Goal: Task Accomplishment & Management: Use online tool/utility

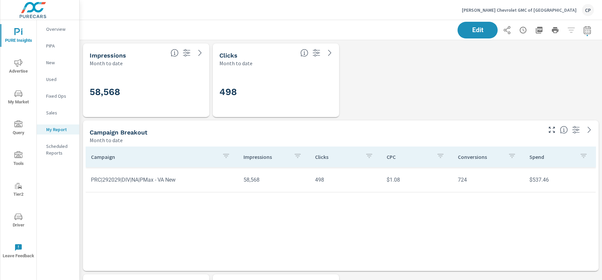
scroll to position [1247, 535]
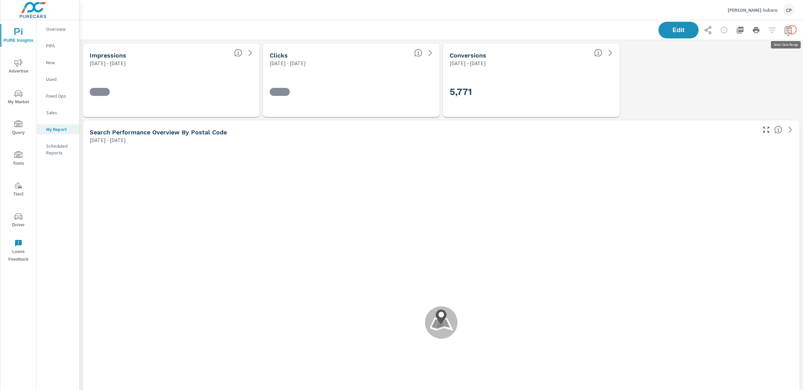
scroll to position [226, 0]
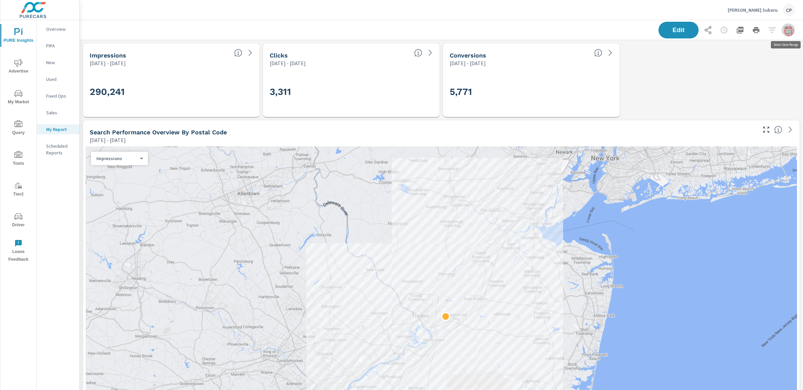
click at [602, 31] on icon "button" at bounding box center [788, 30] width 8 height 8
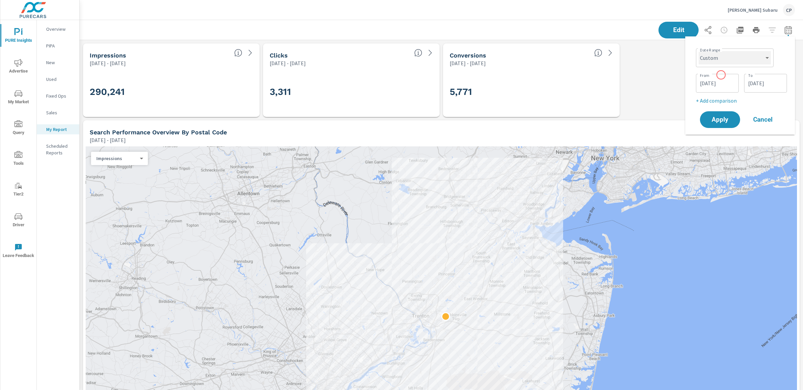
click at [602, 58] on select "Custom Yesterday Last week Last 7 days Last 14 days Last 30 days Last 45 days L…" at bounding box center [734, 57] width 72 height 13
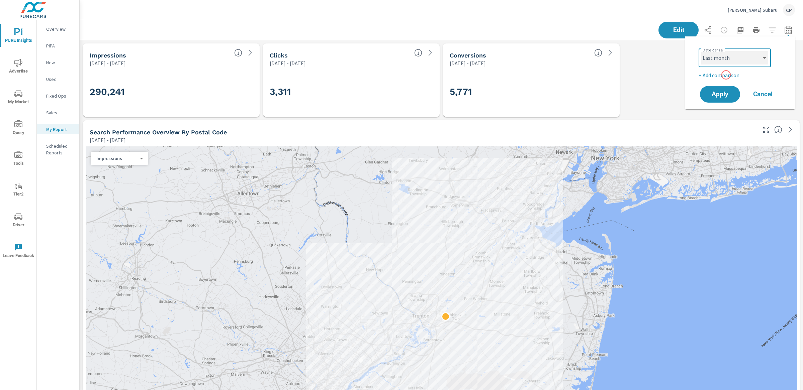
click at [602, 64] on select "Custom Yesterday Last week Last 7 days Last 14 days Last 30 days Last 45 days L…" at bounding box center [734, 57] width 67 height 13
click at [602, 54] on select "Custom Yesterday Last week Last 7 days Last 14 days Last 30 days Last 45 days L…" at bounding box center [734, 57] width 67 height 13
select select "Month to date"
click at [602, 92] on span "Apply" at bounding box center [719, 94] width 27 height 6
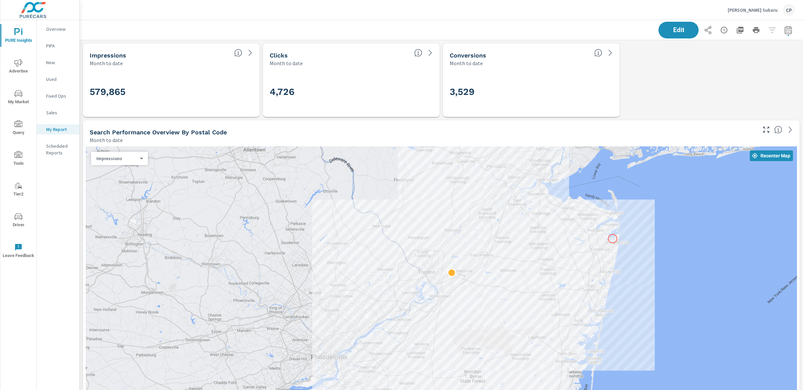
drag, startPoint x: 630, startPoint y: 206, endPoint x: 612, endPoint y: 239, distance: 37.0
click at [602, 239] on div at bounding box center [441, 312] width 711 height 332
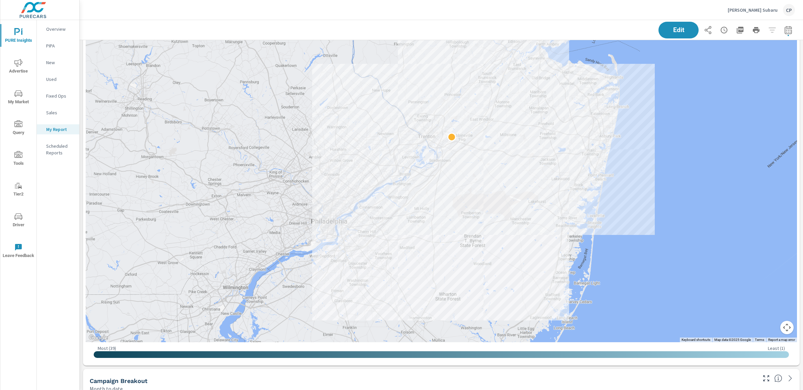
scroll to position [148, 0]
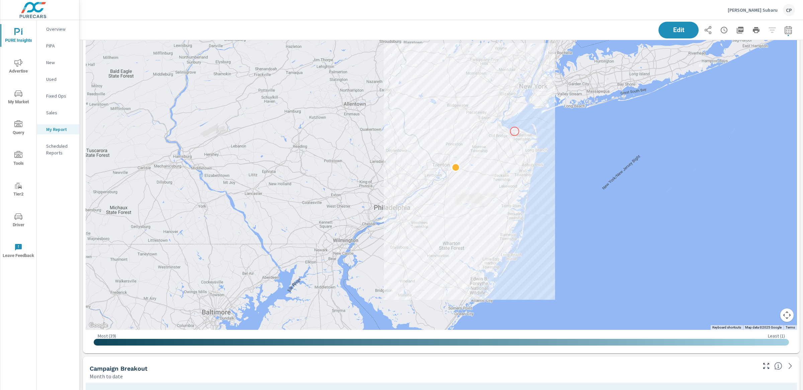
drag, startPoint x: 517, startPoint y: 90, endPoint x: 514, endPoint y: 129, distance: 39.9
click at [514, 130] on div at bounding box center [441, 164] width 711 height 332
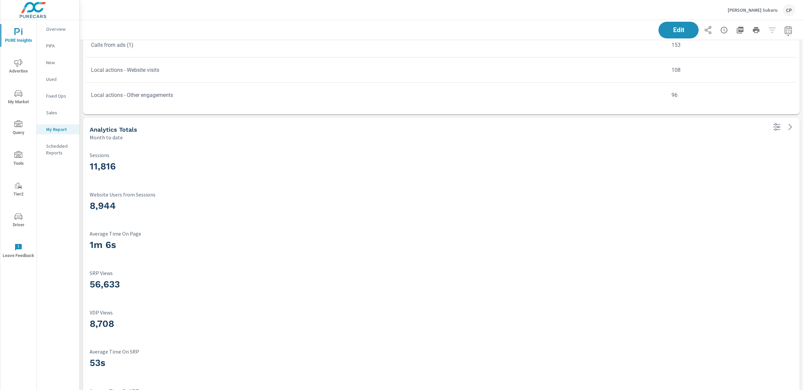
scroll to position [1345, 0]
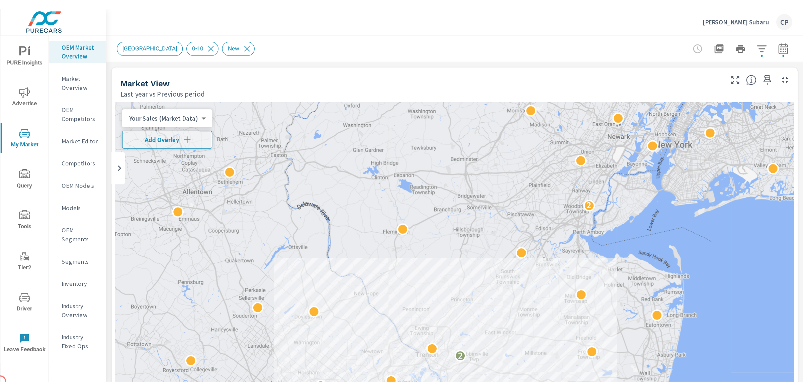
scroll to position [0, 0]
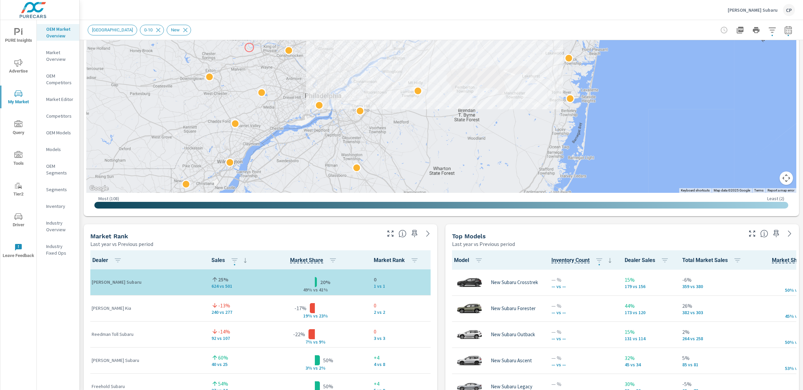
scroll to position [306, 0]
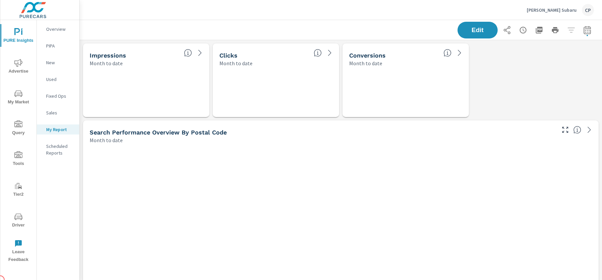
scroll to position [1695, 523]
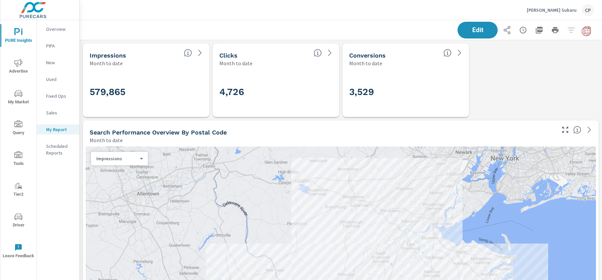
click at [587, 31] on icon "button" at bounding box center [587, 30] width 8 height 8
select select "Month to date"
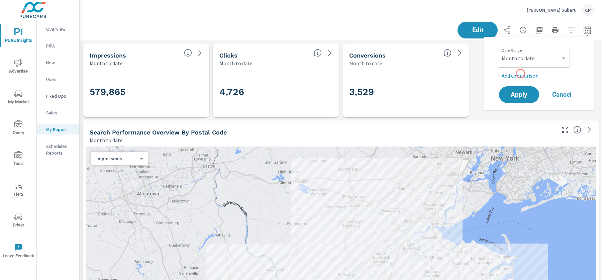
click at [520, 74] on p "+ Add comparison" at bounding box center [541, 76] width 86 height 8
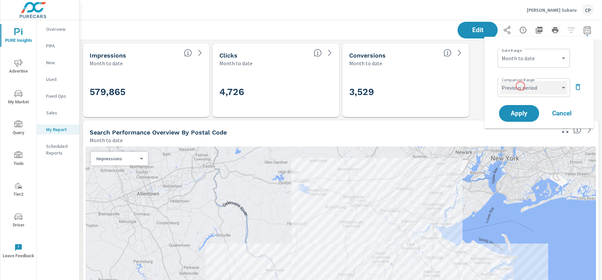
click at [520, 87] on select "Custom Previous period Previous month Previous year" at bounding box center [533, 87] width 67 height 13
select select "Previous month"
click at [522, 111] on span "Apply" at bounding box center [518, 113] width 27 height 6
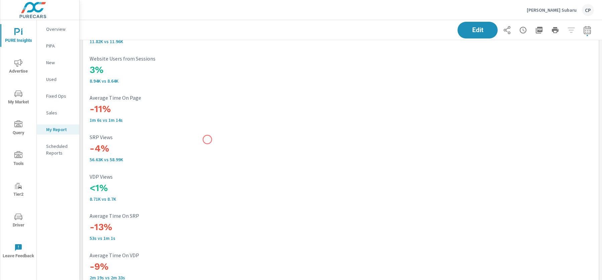
scroll to position [1455, 0]
